Goal: Communication & Community: Ask a question

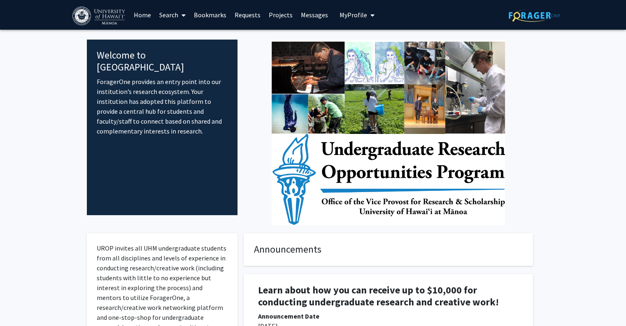
click at [304, 17] on link "Messages" at bounding box center [314, 14] width 35 height 29
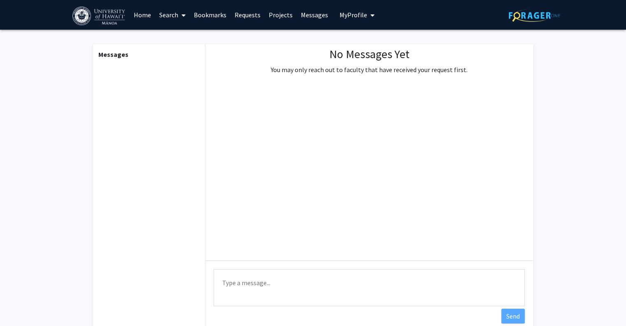
click at [246, 14] on link "Requests" at bounding box center [248, 14] width 34 height 29
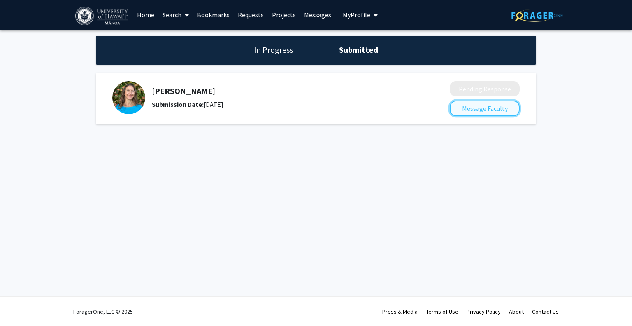
click at [477, 109] on button "Message Faculty" at bounding box center [485, 108] width 70 height 16
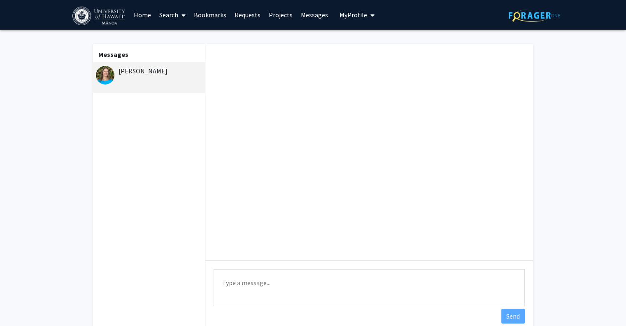
click at [302, 288] on textarea "Type a message" at bounding box center [369, 287] width 311 height 37
click at [430, 301] on textarea "Hello [PERSON_NAME], Trust you are well. I am reaching out to know if you are c…" at bounding box center [369, 287] width 311 height 37
click at [483, 302] on textarea "Hello [PERSON_NAME], Trust you are well. I am reaching out to know if you are c…" at bounding box center [369, 287] width 311 height 37
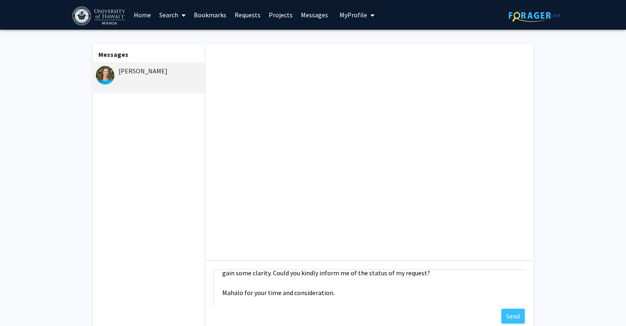
scroll to position [70, 0]
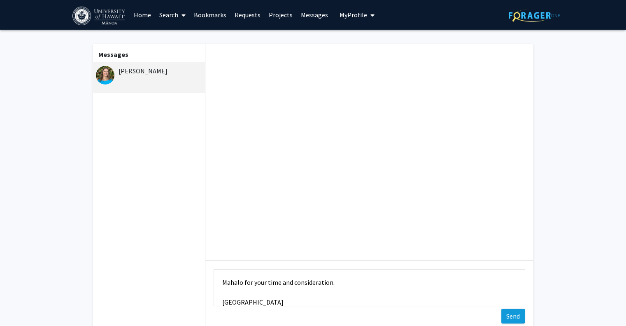
type textarea "Hello [PERSON_NAME], Trust you are well. I haven't received confirmation on whe…"
click at [515, 315] on button "Send" at bounding box center [513, 315] width 23 height 15
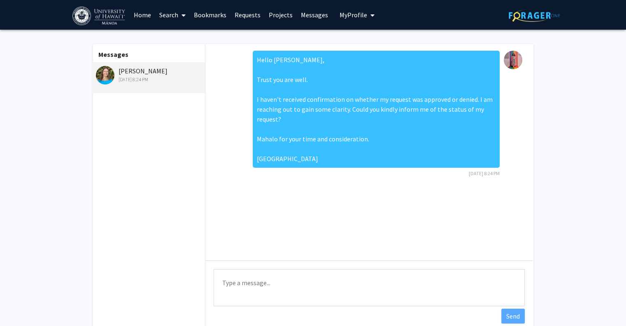
click at [299, 12] on link "Messages" at bounding box center [314, 14] width 35 height 29
click at [348, 16] on span "My Profile" at bounding box center [354, 15] width 28 height 8
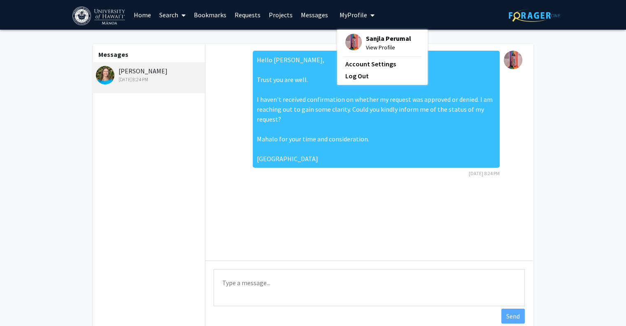
click at [350, 16] on span "My Profile" at bounding box center [354, 15] width 28 height 8
